Goal: Find specific page/section: Find specific page/section

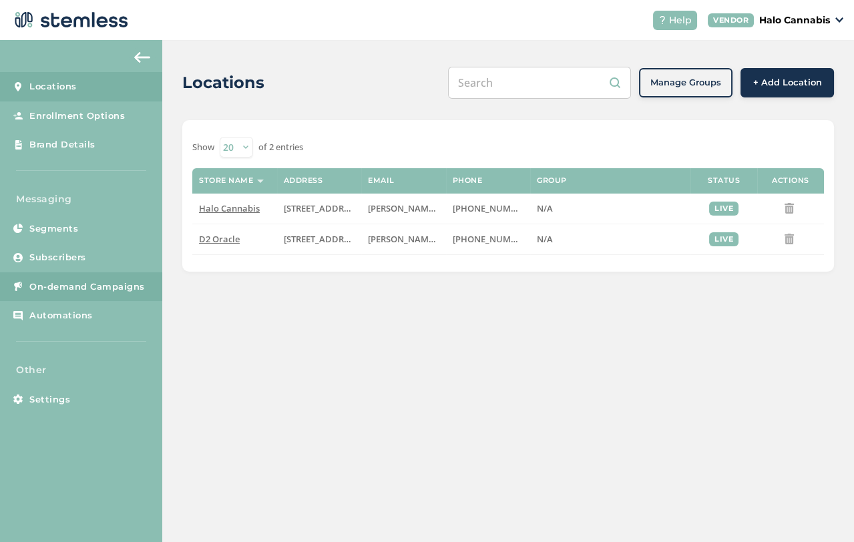
click at [44, 286] on span "On-demand Campaigns" at bounding box center [86, 286] width 115 height 13
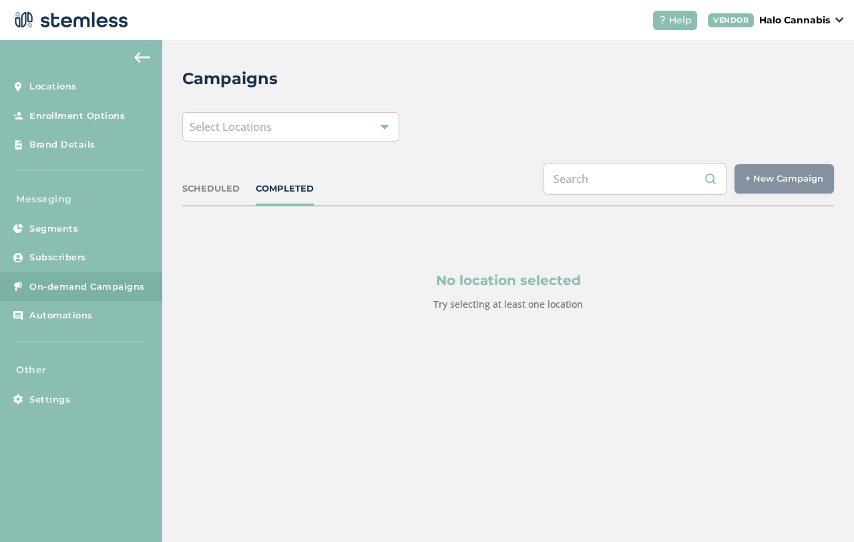
click at [215, 192] on div "SCHEDULED" at bounding box center [210, 188] width 57 height 13
click at [345, 130] on div "Select Locations" at bounding box center [290, 126] width 217 height 29
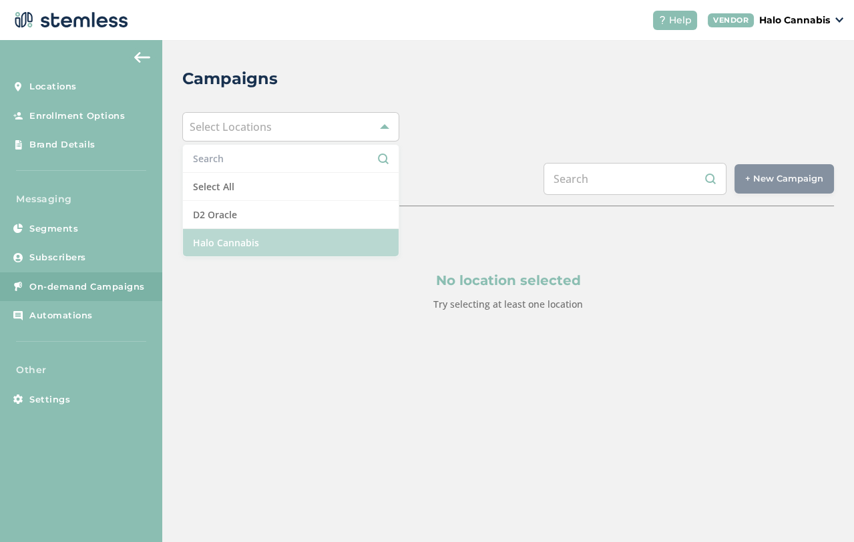
click at [230, 240] on li "Halo Cannabis" at bounding box center [291, 242] width 216 height 27
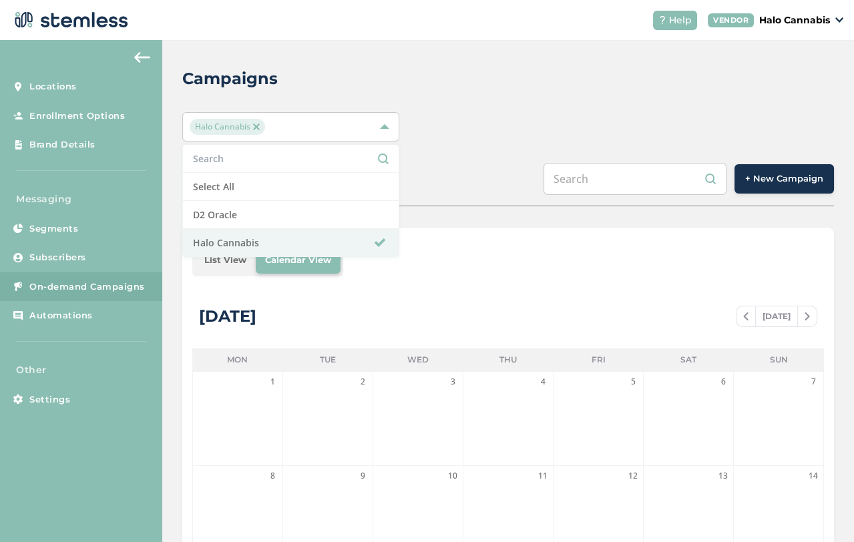
click at [478, 268] on div "List View Calendar View" at bounding box center [508, 260] width 632 height 32
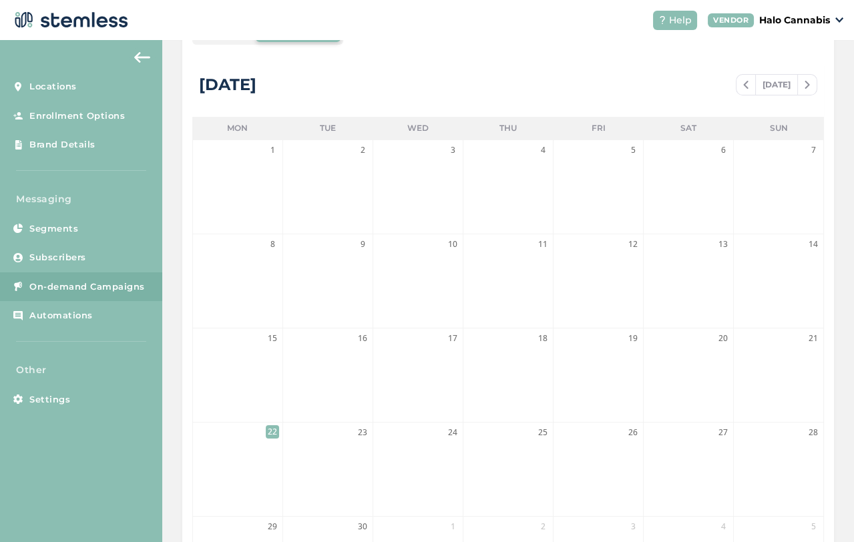
scroll to position [13, 0]
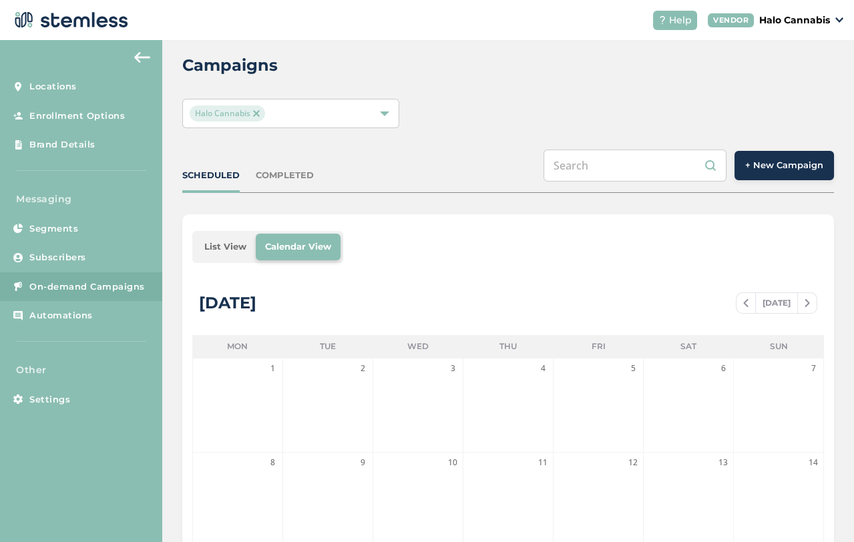
click at [266, 169] on div "COMPLETED" at bounding box center [285, 175] width 58 height 13
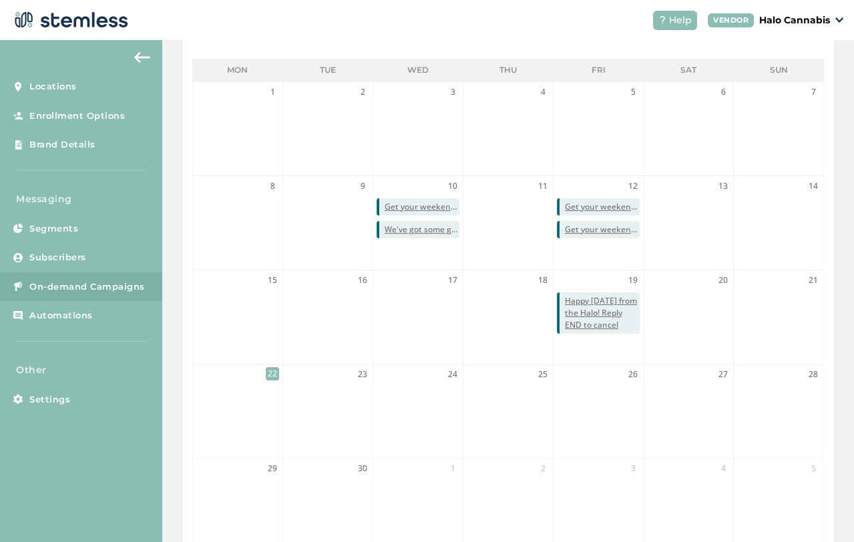
scroll to position [341, 0]
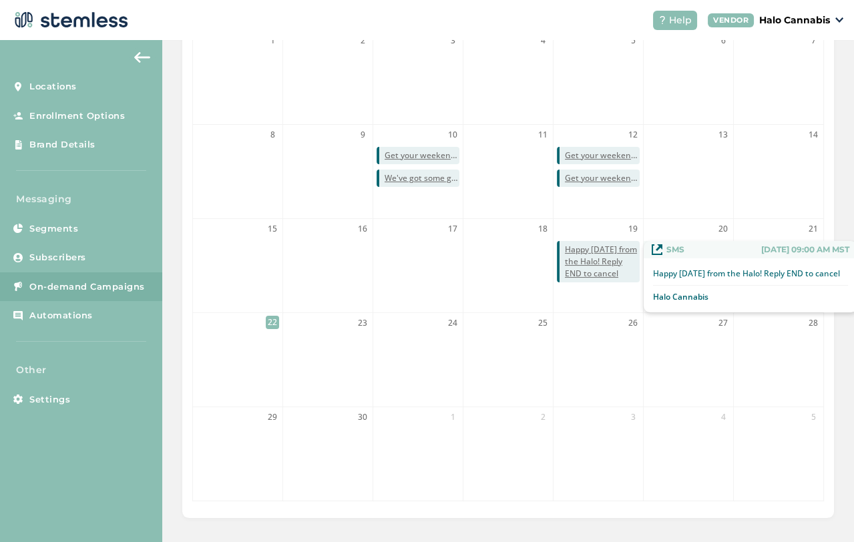
click at [593, 248] on span "Happy [DATE] from the Halo! Reply END to cancel" at bounding box center [602, 262] width 75 height 36
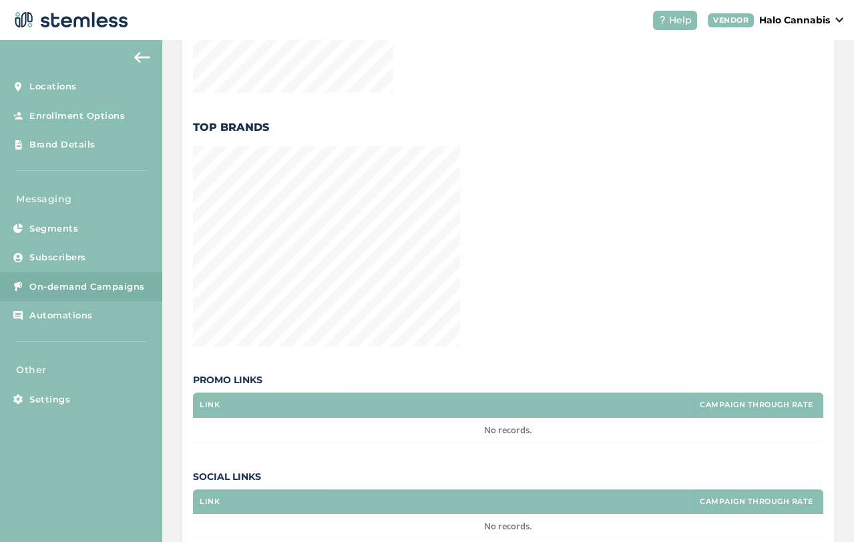
scroll to position [1004, 0]
